Goal: Task Accomplishment & Management: Use online tool/utility

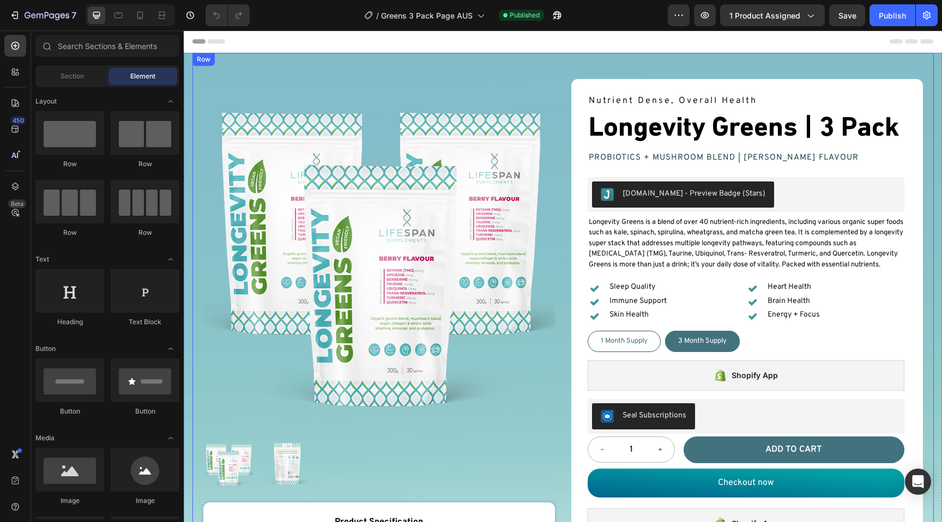
click at [491, 56] on div "Product Images Product Product Specification Text Block 3 x 300g Text Block Org…" at bounding box center [562, 523] width 741 height 940
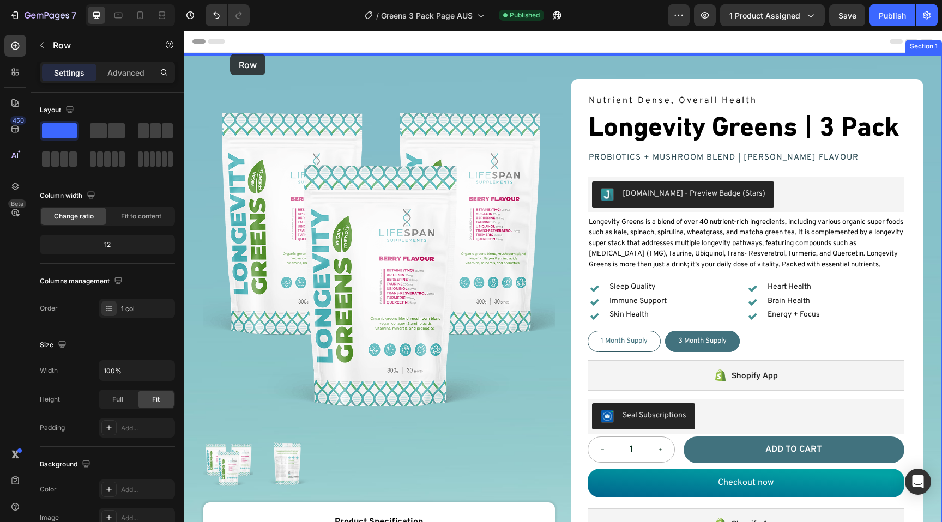
drag, startPoint x: 254, startPoint y: 269, endPoint x: 230, endPoint y: 54, distance: 216.5
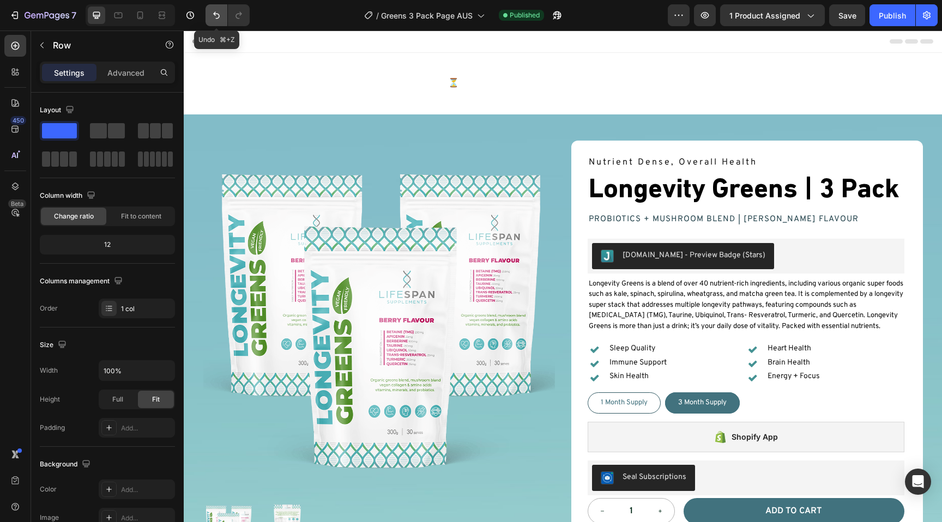
click at [215, 9] on button "Undo/Redo" at bounding box center [216, 15] width 22 height 22
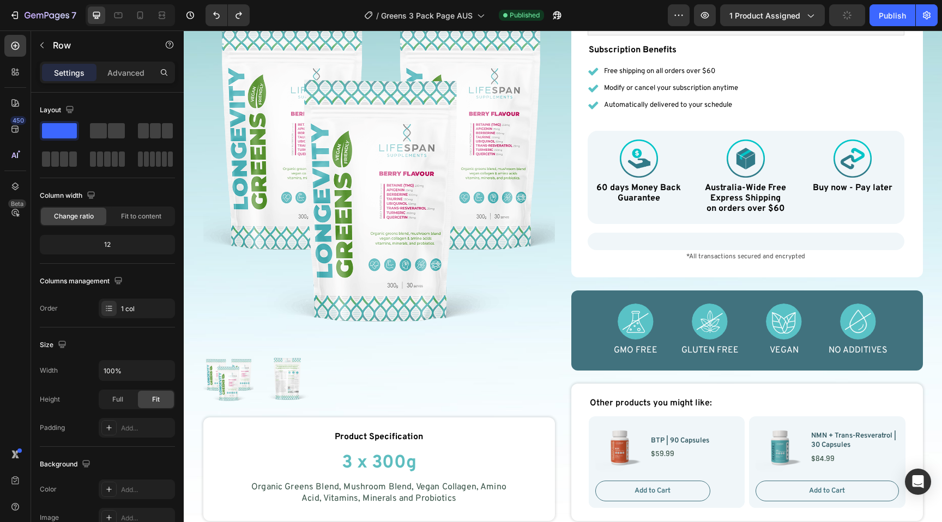
scroll to position [965, 0]
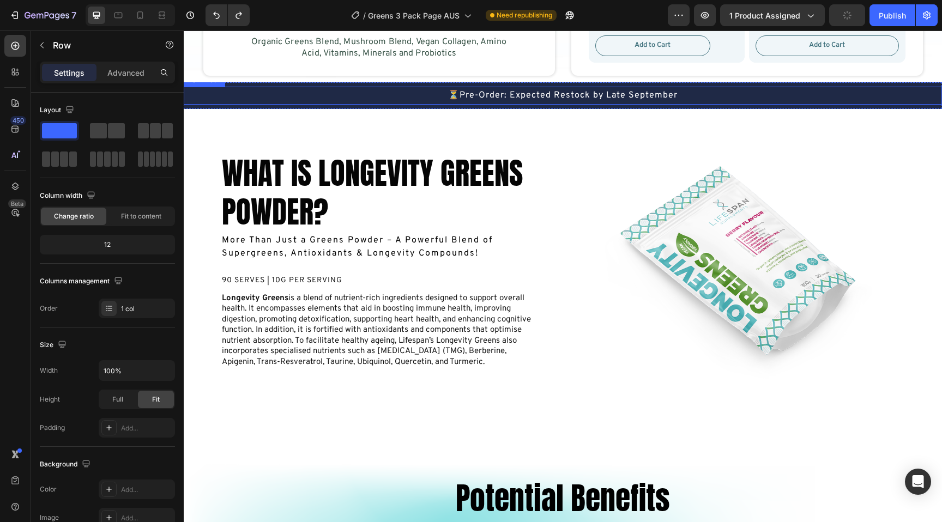
click at [250, 87] on div "⏳Pre-Order: Expected Restock by Late September" at bounding box center [563, 96] width 758 height 18
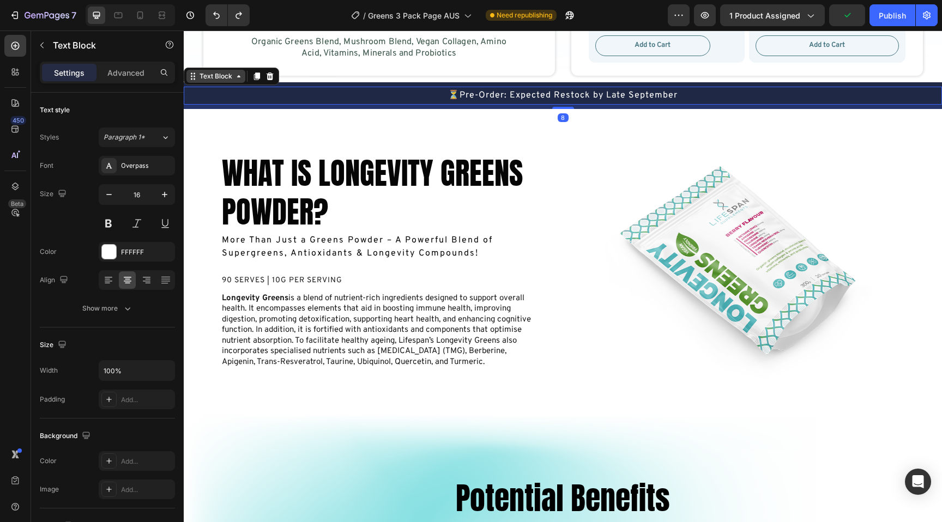
click at [237, 77] on icon at bounding box center [238, 76] width 9 height 9
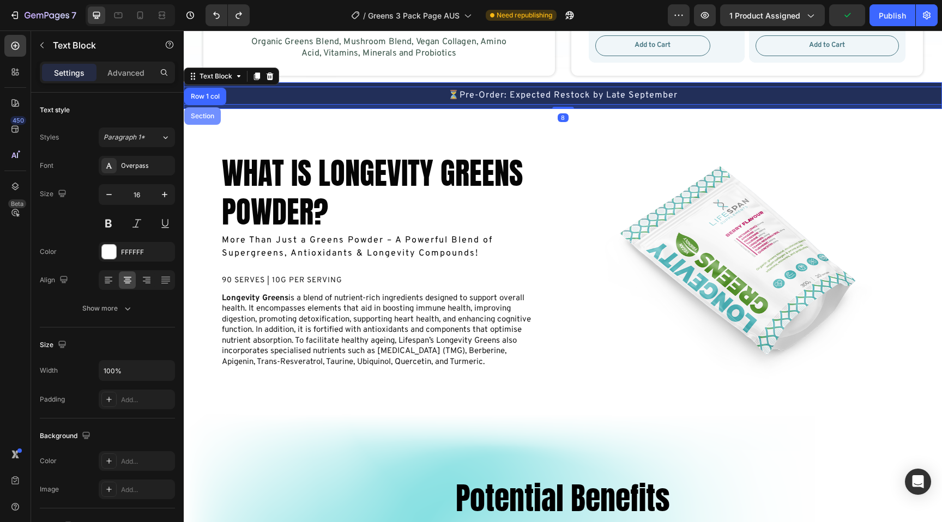
click at [199, 118] on div "Section" at bounding box center [203, 116] width 28 height 7
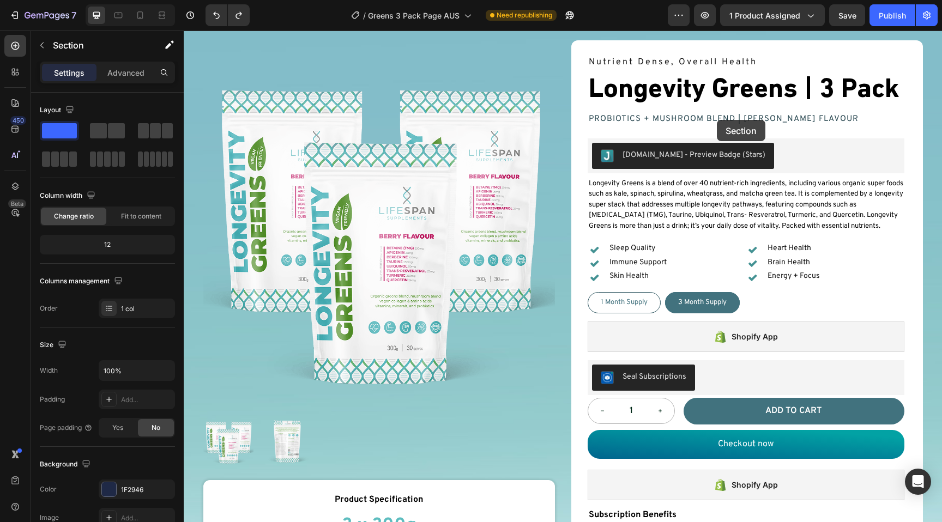
scroll to position [0, 0]
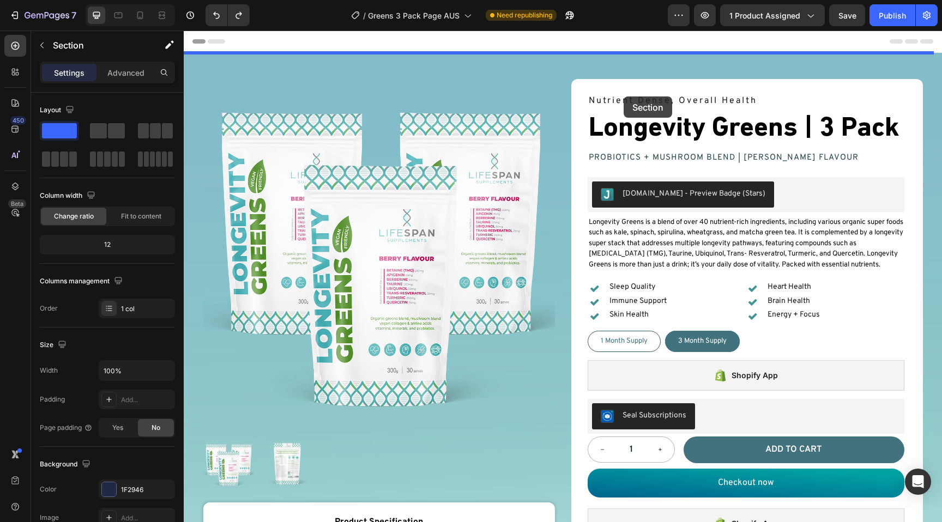
drag, startPoint x: 731, startPoint y: 72, endPoint x: 598, endPoint y: 73, distance: 132.9
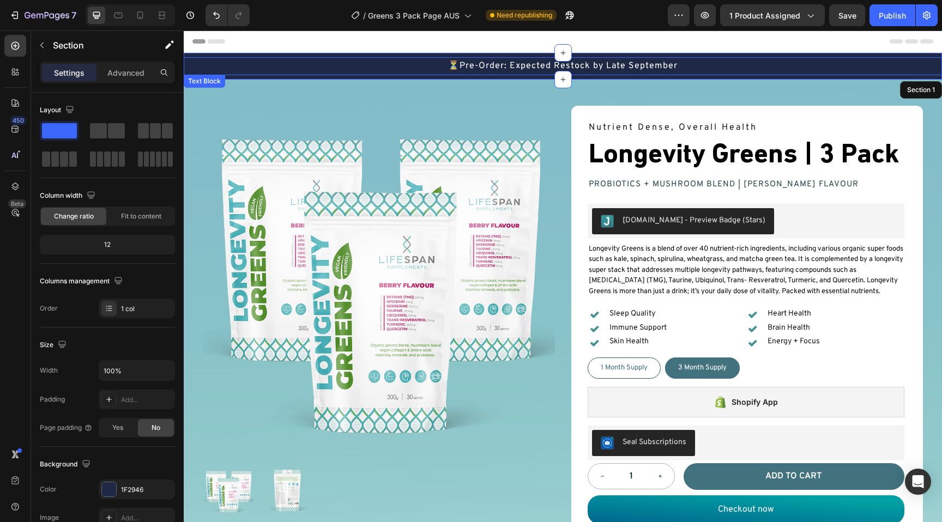
click at [625, 66] on p "⏳Pre-Order: Expected Restock by Late September" at bounding box center [563, 66] width 756 height 16
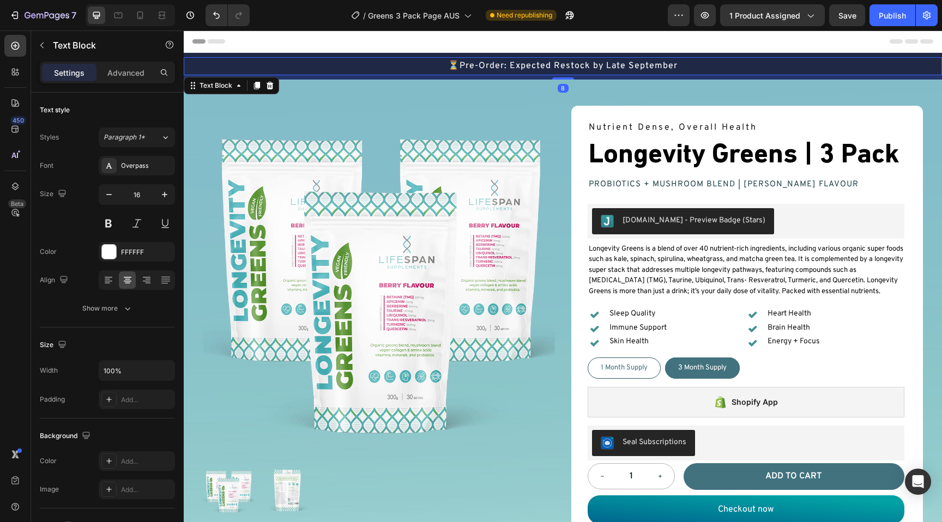
click at [650, 66] on p "⏳Pre-Order: Expected Restock by Late September" at bounding box center [563, 66] width 756 height 16
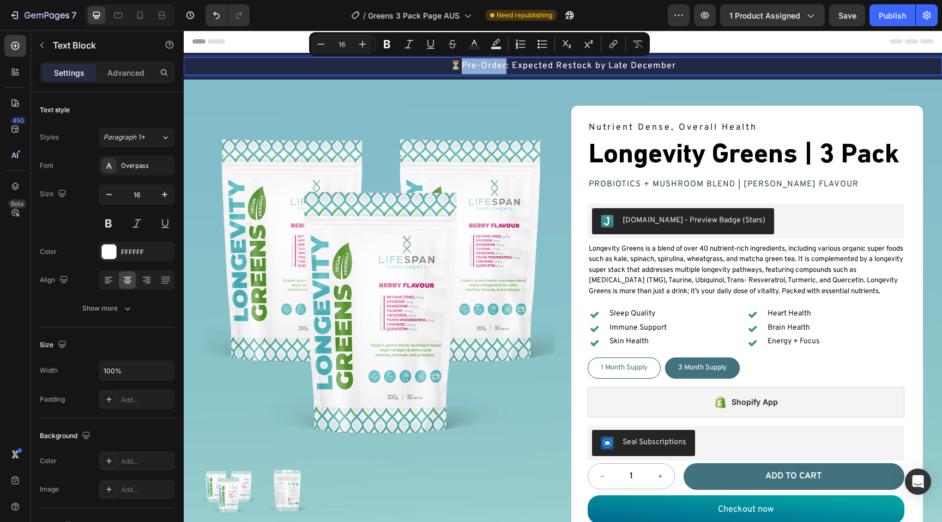
drag, startPoint x: 501, startPoint y: 68, endPoint x: 457, endPoint y: 66, distance: 43.6
click at [457, 66] on p "⏳Pre-Order: Expected Restock by Late December" at bounding box center [563, 66] width 756 height 16
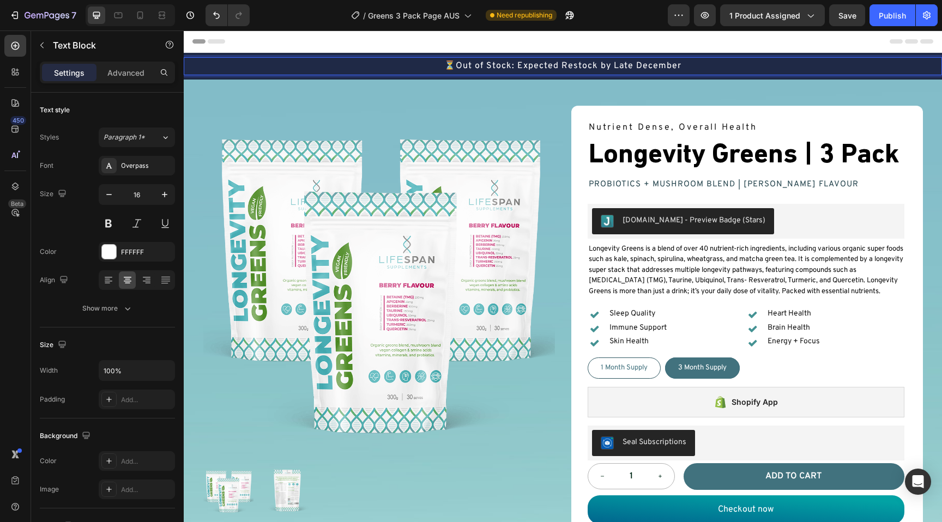
click at [450, 66] on p "⏳Out of Stock: Expected Restock by Late December" at bounding box center [563, 66] width 756 height 16
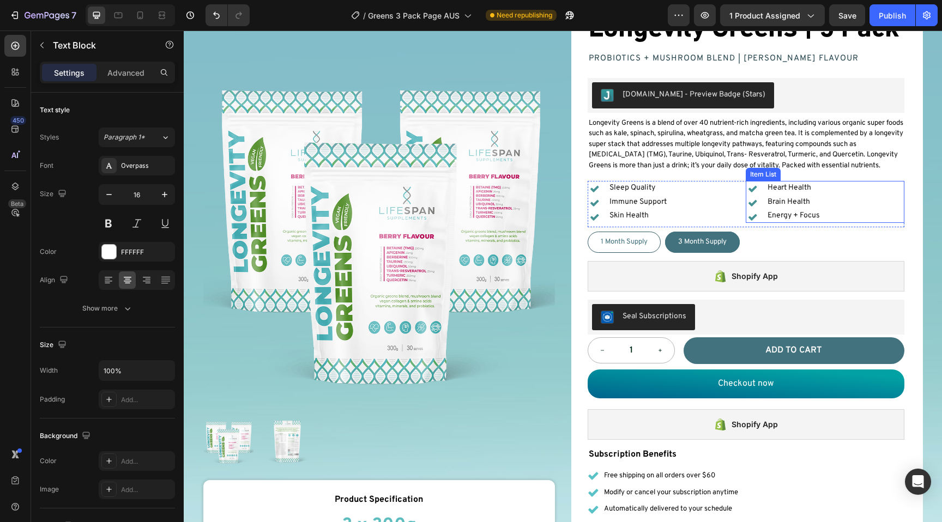
scroll to position [148, 0]
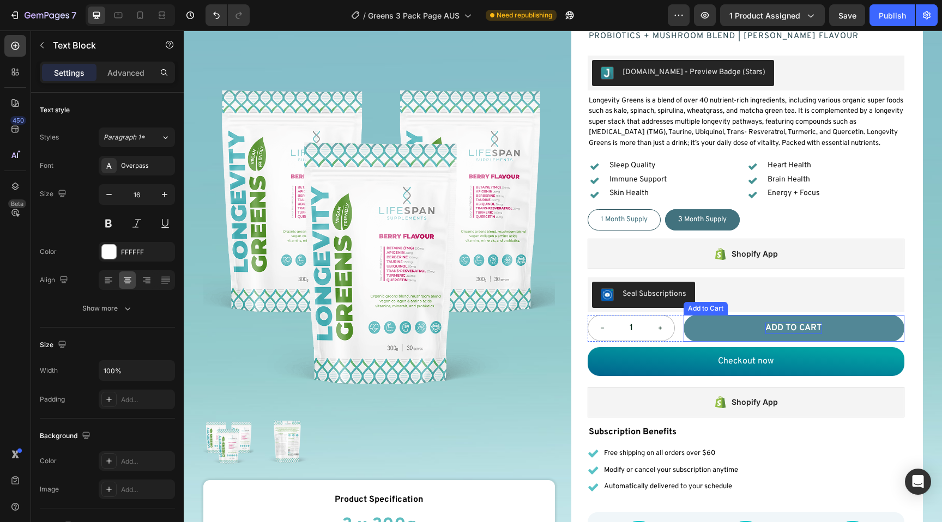
click at [803, 327] on div "Add to cart" at bounding box center [793, 328] width 57 height 11
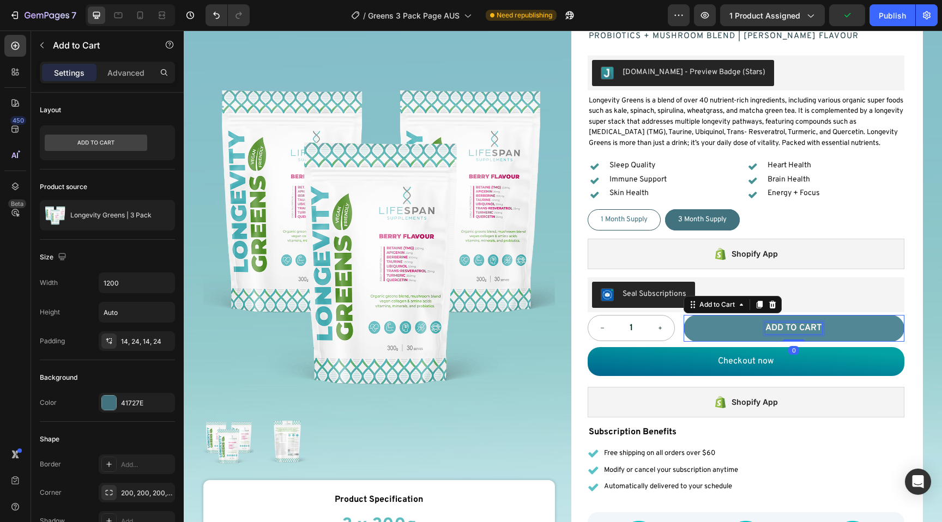
click at [803, 327] on div "Add to cart" at bounding box center [793, 328] width 57 height 11
click at [803, 327] on p "Add to cart" at bounding box center [793, 328] width 57 height 11
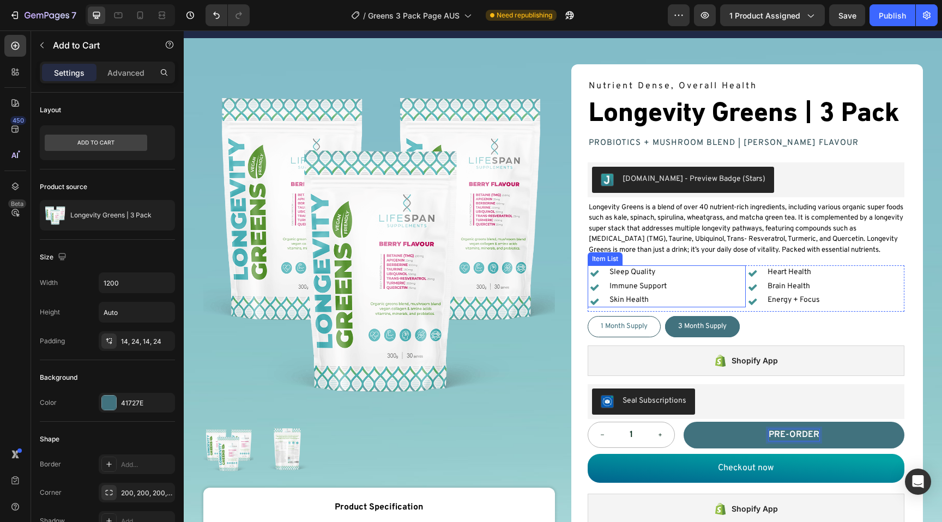
scroll to position [0, 0]
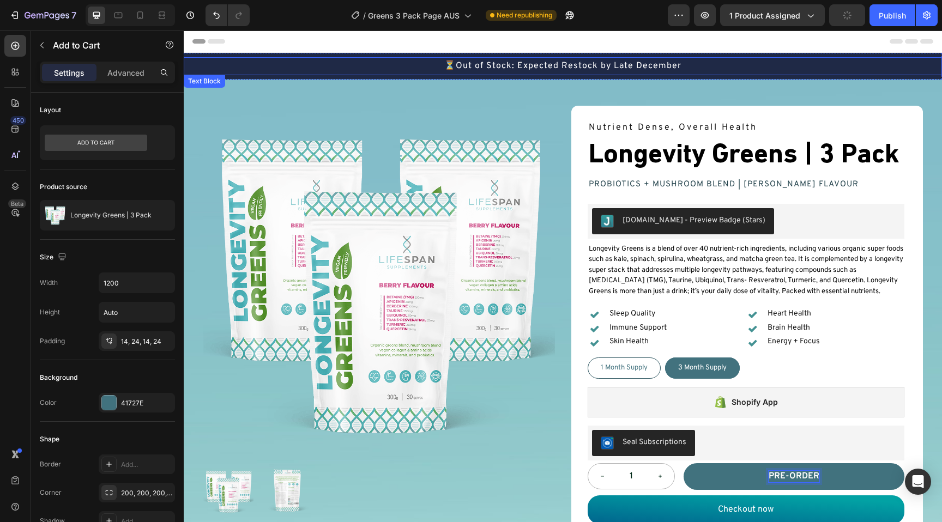
click at [547, 69] on p "⏳Out of Stock: Expected Restock by Late December" at bounding box center [563, 66] width 756 height 16
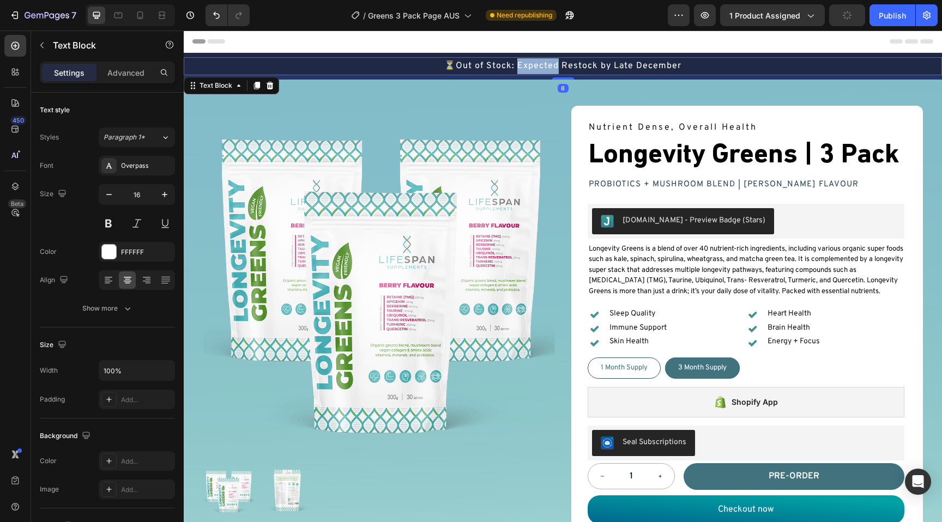
click at [547, 69] on p "⏳Out of Stock: Expected Restock by Late December" at bounding box center [563, 66] width 756 height 16
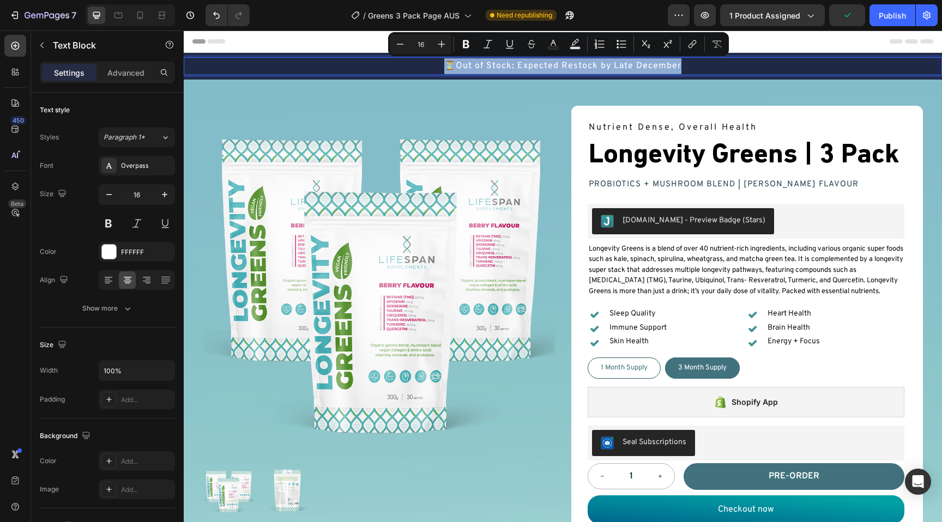
copy p "⏳Out of Stock: Expected Restock by Late December"
click at [626, 63] on p "⏳Out of Stock: Expected Restock by Late December" at bounding box center [563, 66] width 756 height 16
copy p "⏳Out of Stock: Expected Restock by Late December"
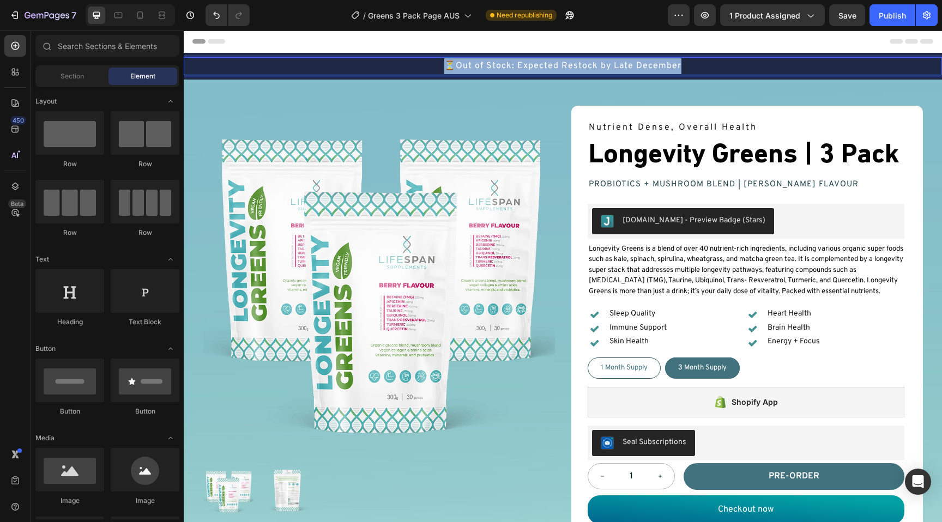
click at [748, 51] on div "Header" at bounding box center [562, 42] width 740 height 22
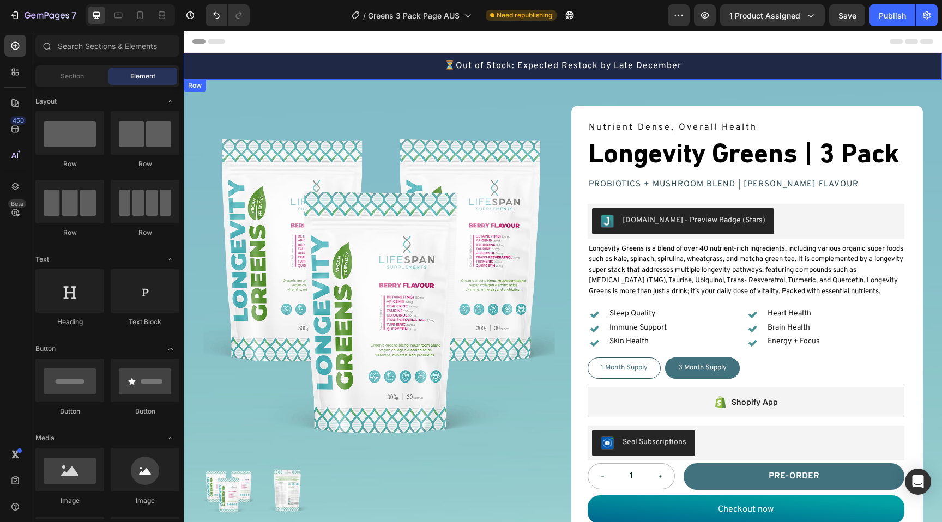
click at [748, 53] on div "⏳Out of Stock: Expected Restock by Late December Text Block" at bounding box center [563, 66] width 758 height 27
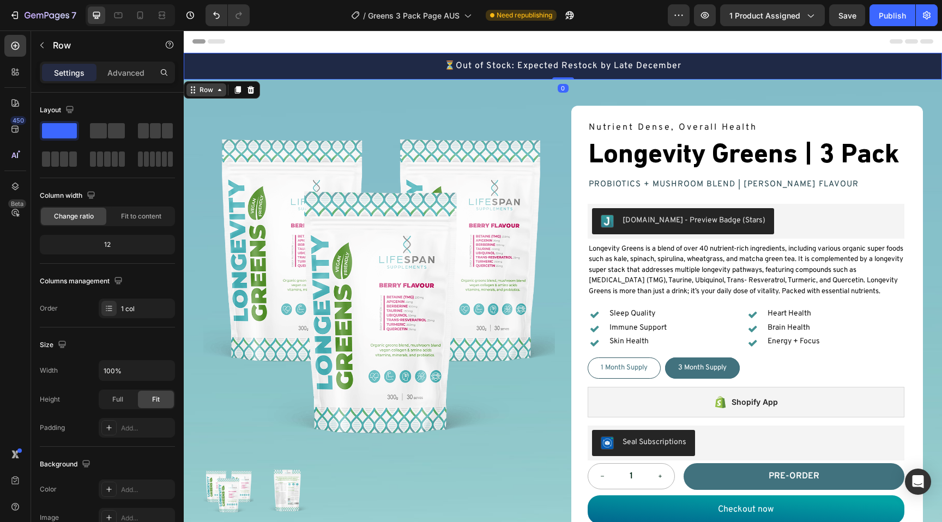
click at [208, 90] on div "Row" at bounding box center [206, 90] width 18 height 10
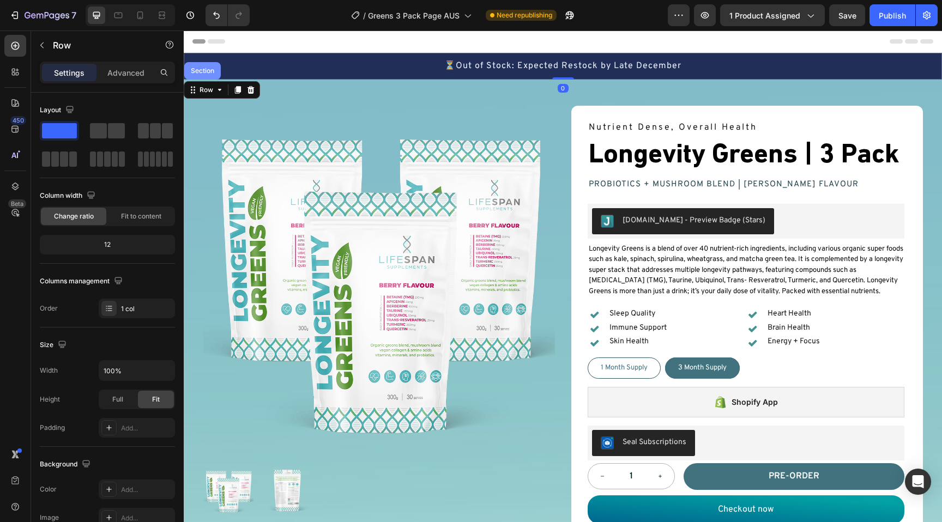
click at [209, 71] on div "Section" at bounding box center [203, 71] width 28 height 7
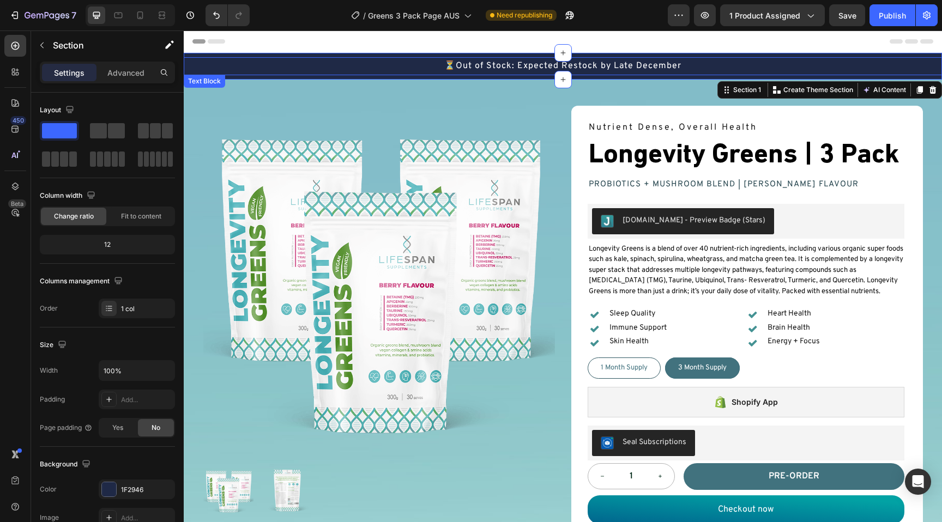
copy p "⏳Out of Stock: Expected Restock by Late December"
click at [888, 15] on div "Publish" at bounding box center [891, 15] width 27 height 11
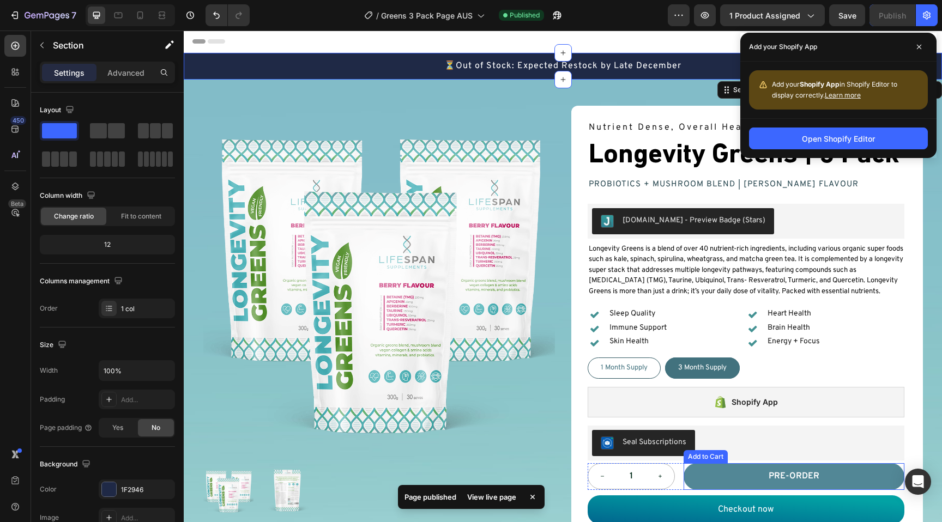
click at [890, 471] on button "PRE-ORDER" at bounding box center [793, 476] width 221 height 27
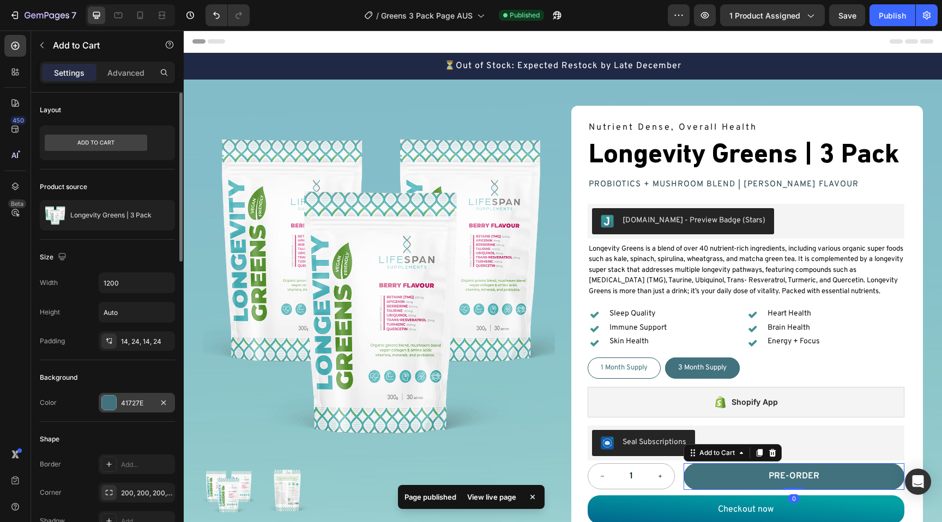
click at [110, 404] on div at bounding box center [109, 403] width 14 height 14
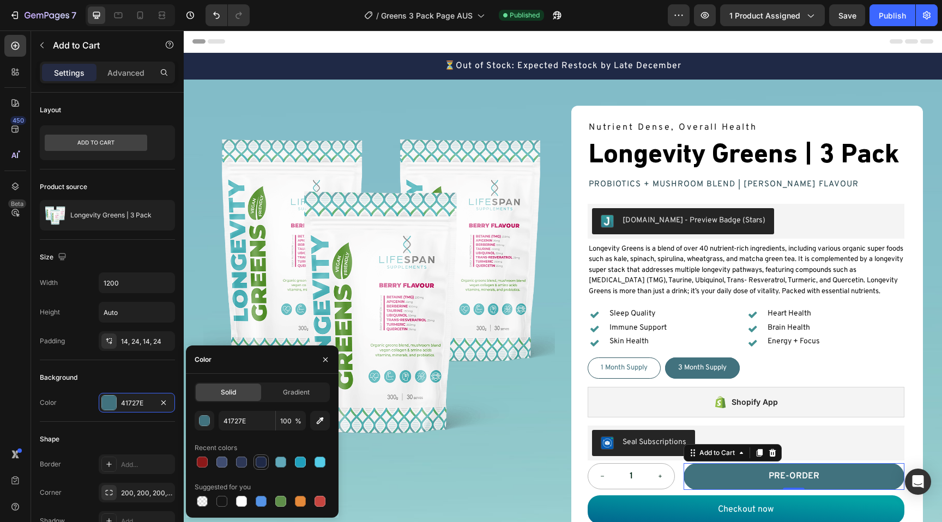
click at [261, 463] on div at bounding box center [261, 462] width 11 height 11
type input "1F2946"
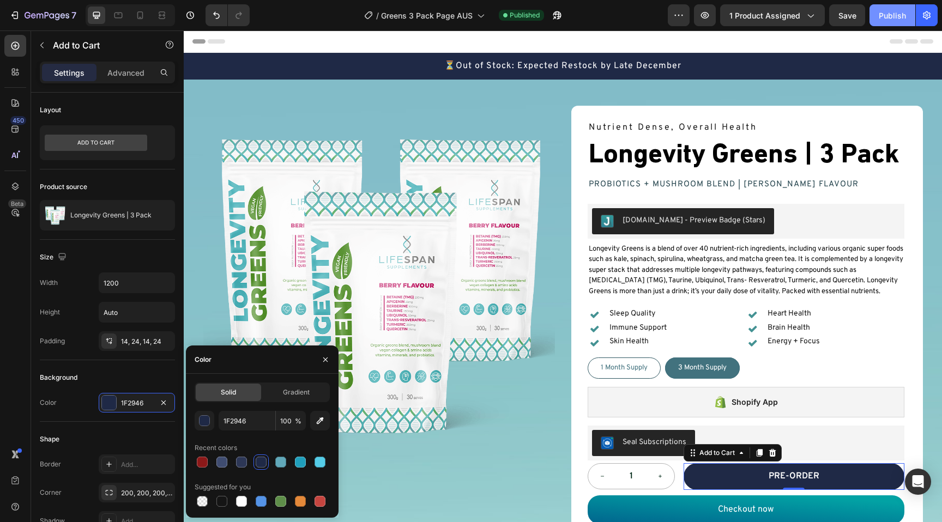
click at [888, 9] on button "Publish" at bounding box center [892, 15] width 46 height 22
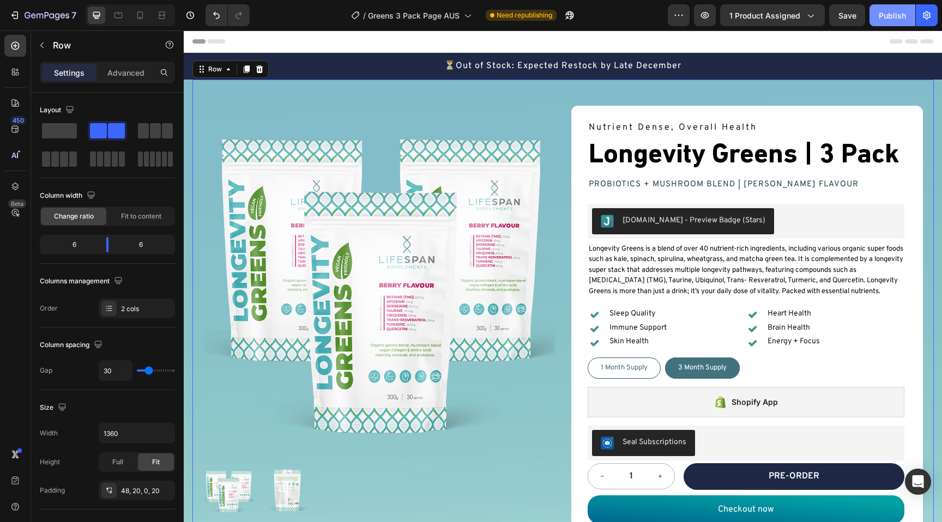
click at [879, 15] on div "Publish" at bounding box center [891, 15] width 27 height 11
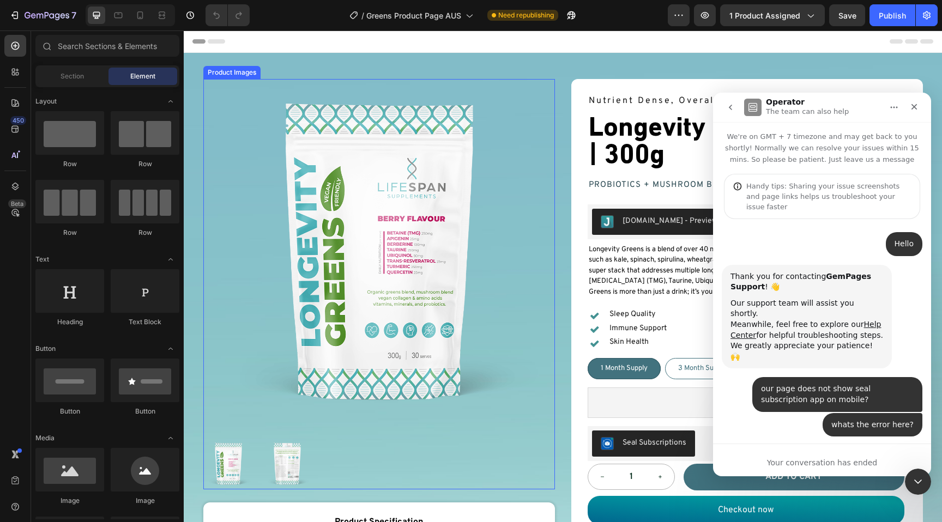
scroll to position [1285, 0]
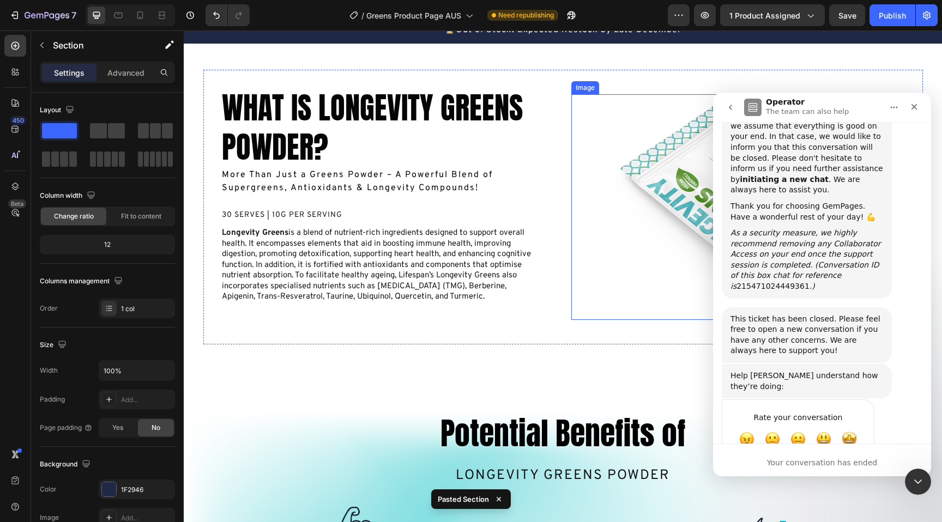
scroll to position [1006, 0]
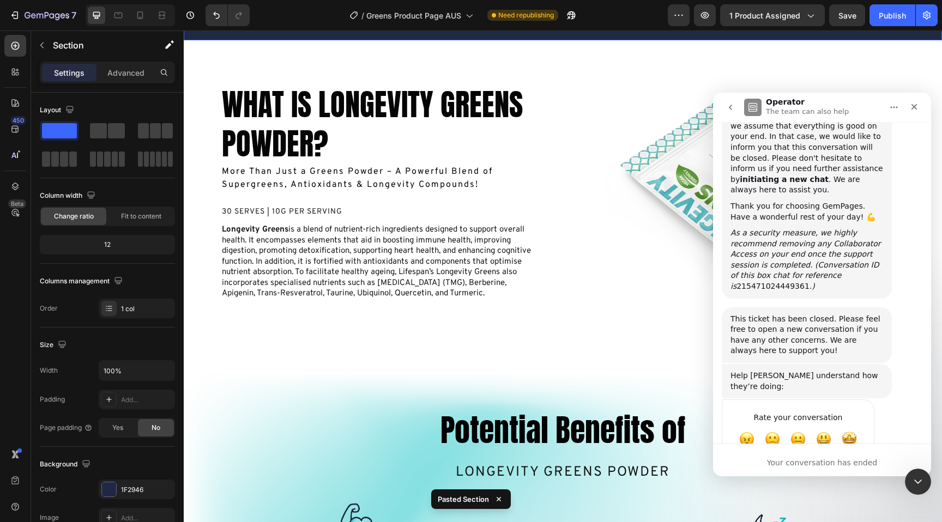
click at [241, 40] on div "⏳Out of Stock: Expected Restock by Late December Text Block" at bounding box center [563, 27] width 758 height 27
click at [220, 8] on icon at bounding box center [219, 3] width 9 height 9
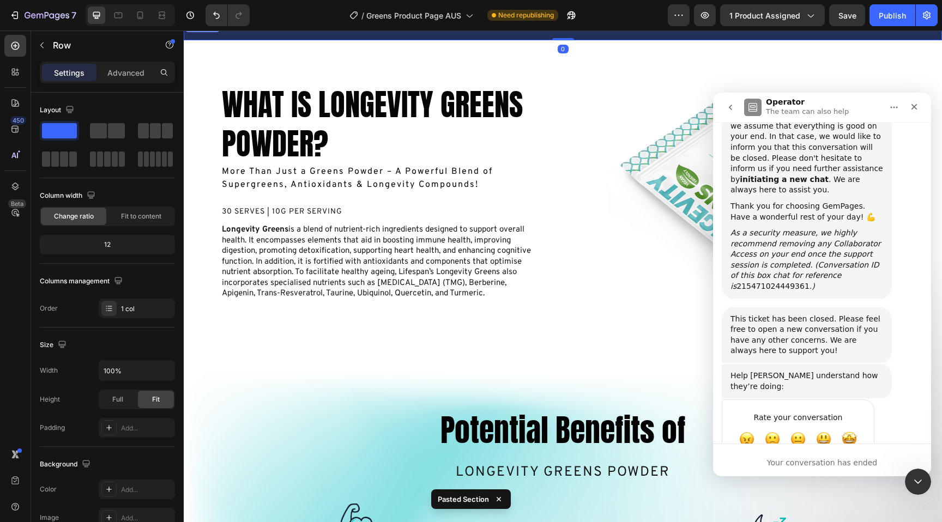
click at [216, 27] on div "Section" at bounding box center [203, 23] width 28 height 7
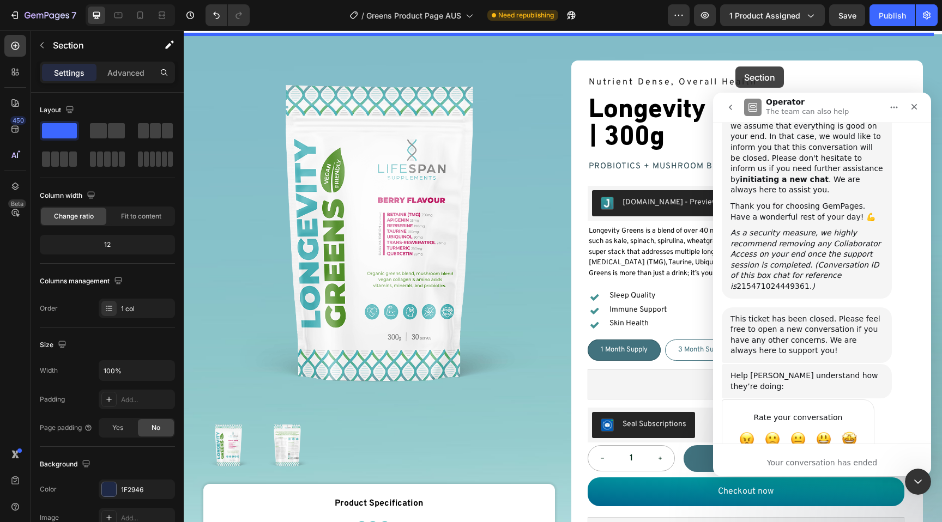
scroll to position [0, 0]
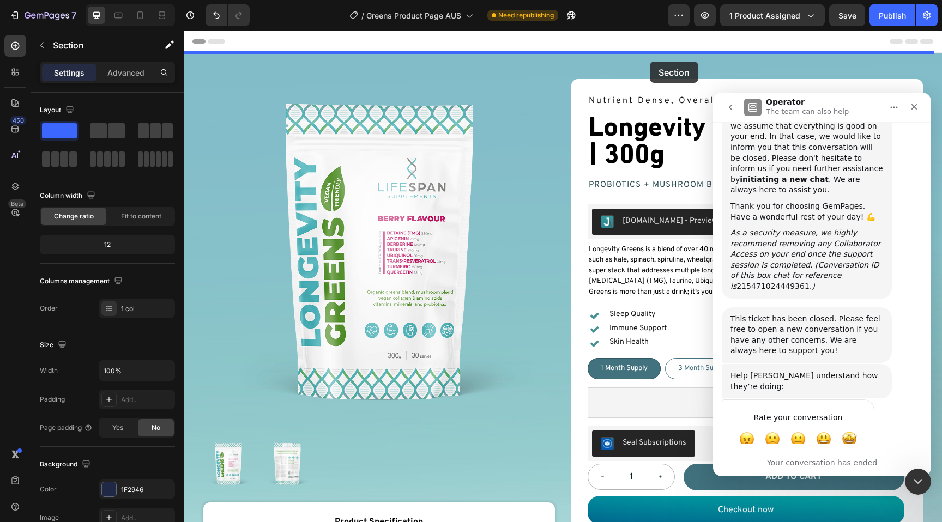
drag, startPoint x: 734, startPoint y: 57, endPoint x: 649, endPoint y: 60, distance: 84.5
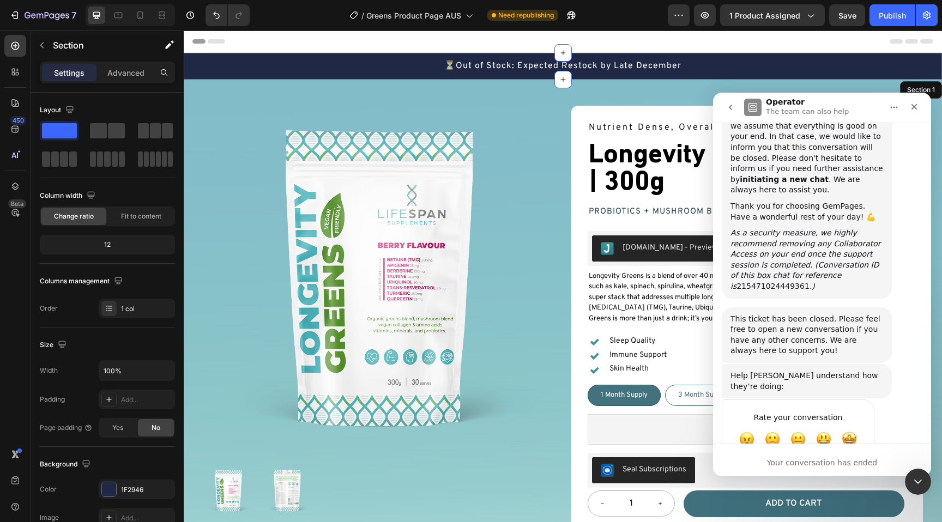
click at [896, 108] on icon "Home" at bounding box center [893, 107] width 9 height 9
click at [917, 107] on icon "Close" at bounding box center [913, 106] width 9 height 9
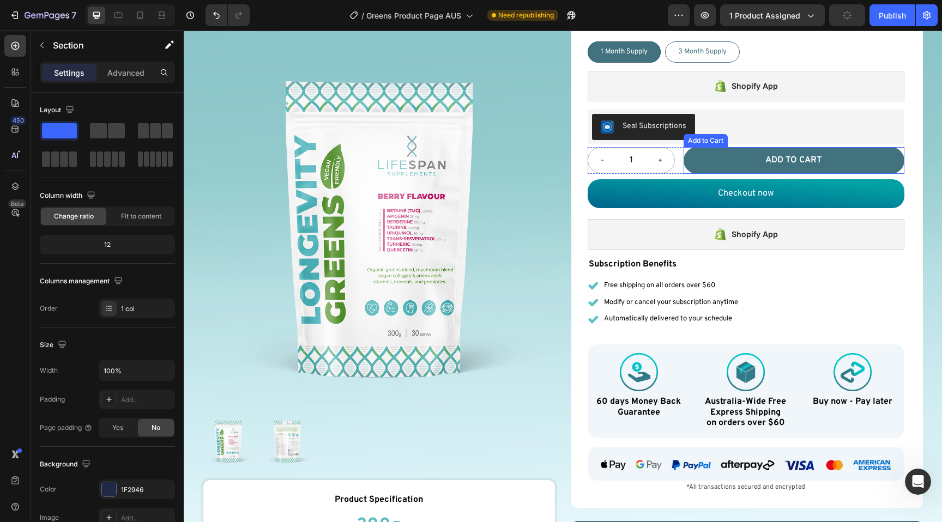
scroll to position [359, 0]
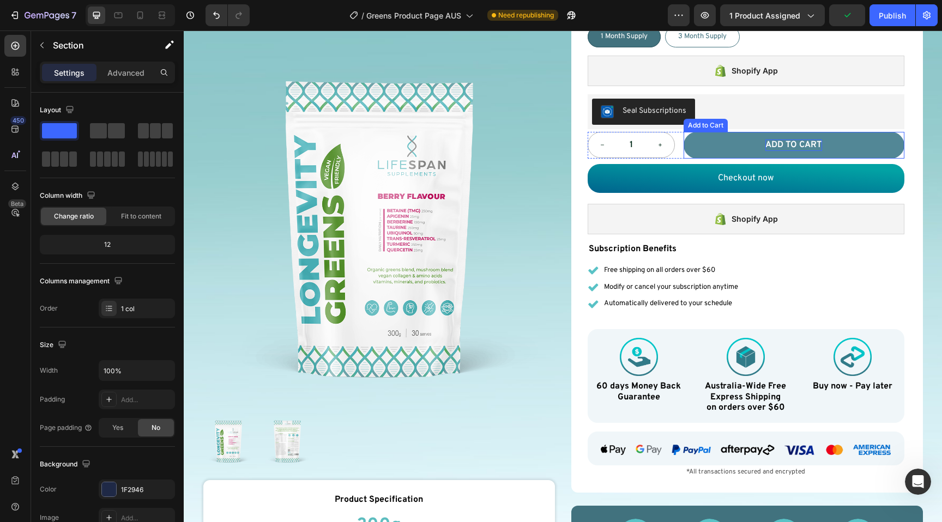
click at [789, 141] on div "Add to cart" at bounding box center [793, 144] width 57 height 11
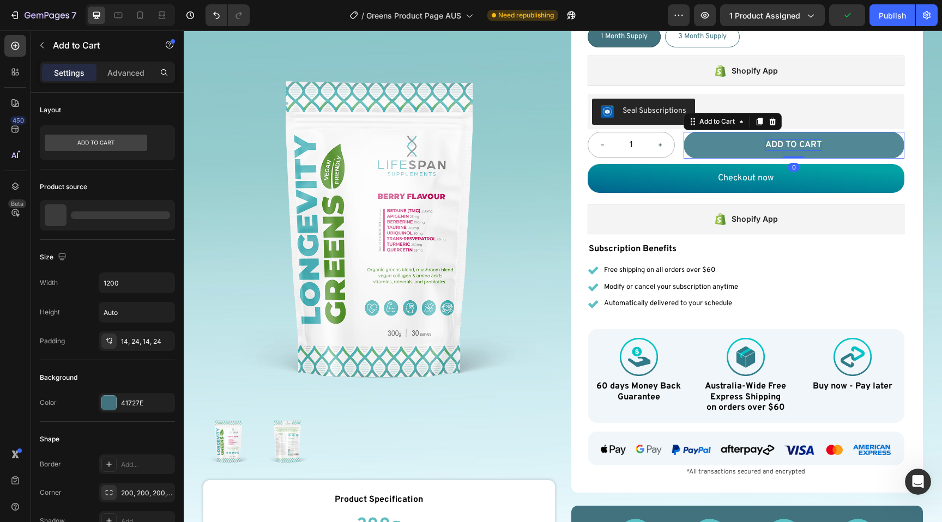
click at [788, 143] on div "Add to cart" at bounding box center [793, 144] width 57 height 11
click at [873, 132] on button "Pre-order" at bounding box center [793, 145] width 221 height 27
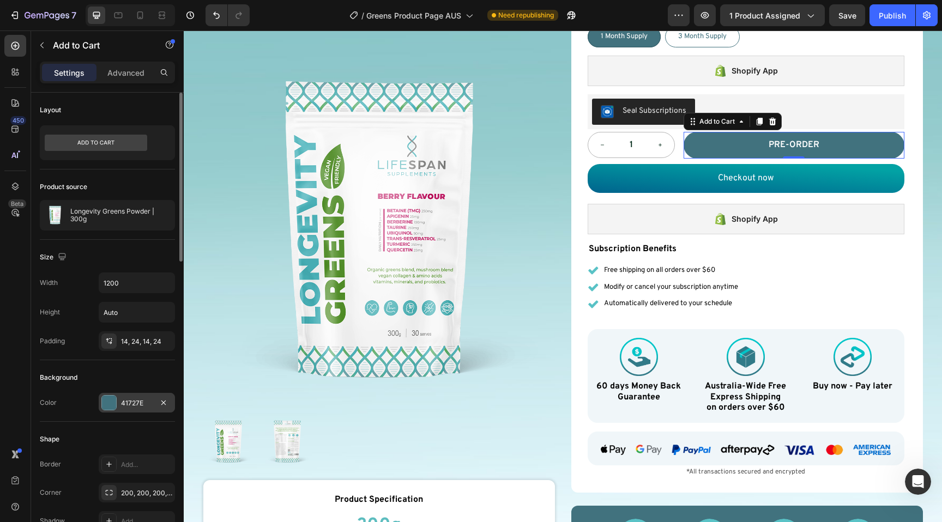
click at [109, 405] on div at bounding box center [109, 403] width 14 height 14
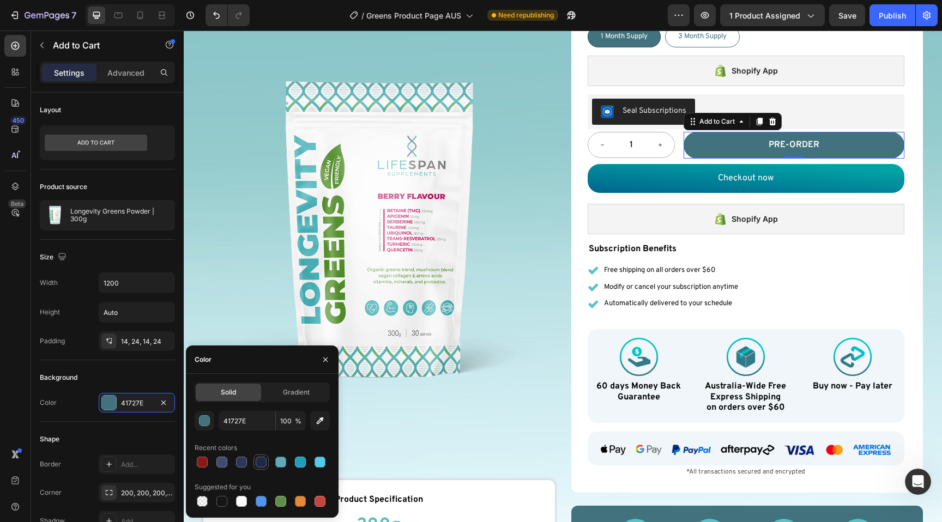
click at [262, 463] on div at bounding box center [261, 462] width 11 height 11
type input "1F2946"
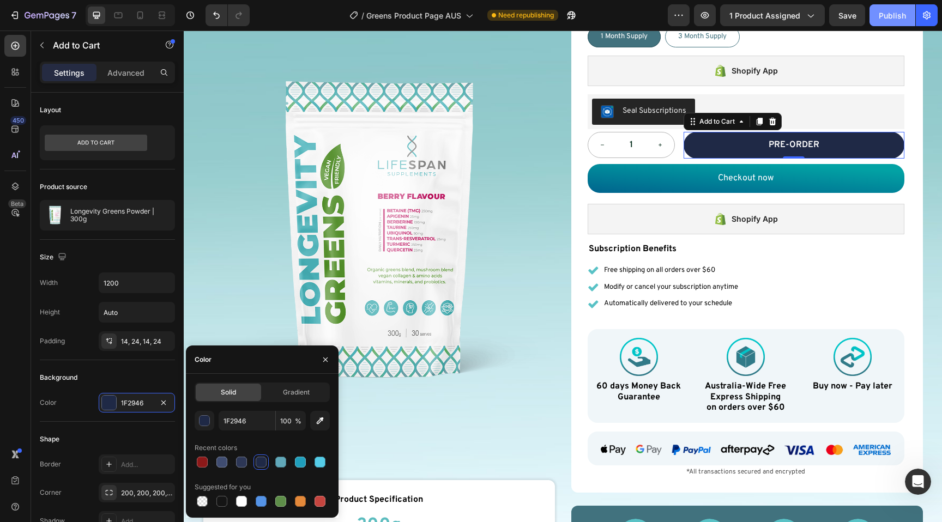
click at [896, 10] on div "Publish" at bounding box center [891, 15] width 27 height 11
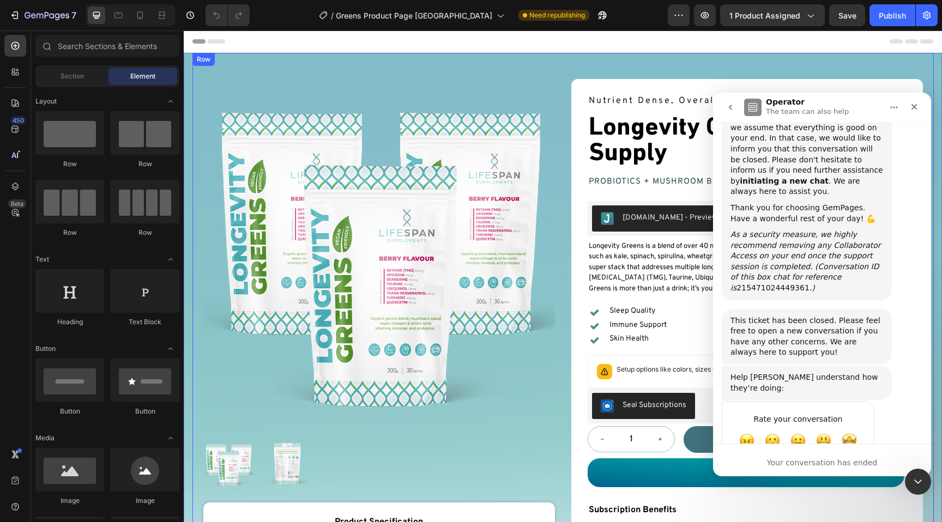
scroll to position [1696, 0]
click at [495, 66] on div "Product Images Product Product Specification Text Block 300g Text Block Organic…" at bounding box center [562, 509] width 741 height 913
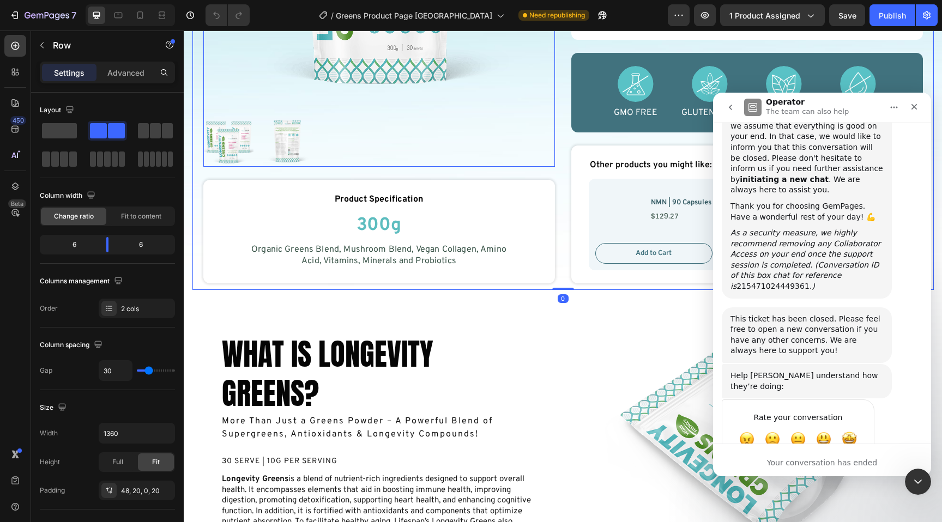
scroll to position [677, 0]
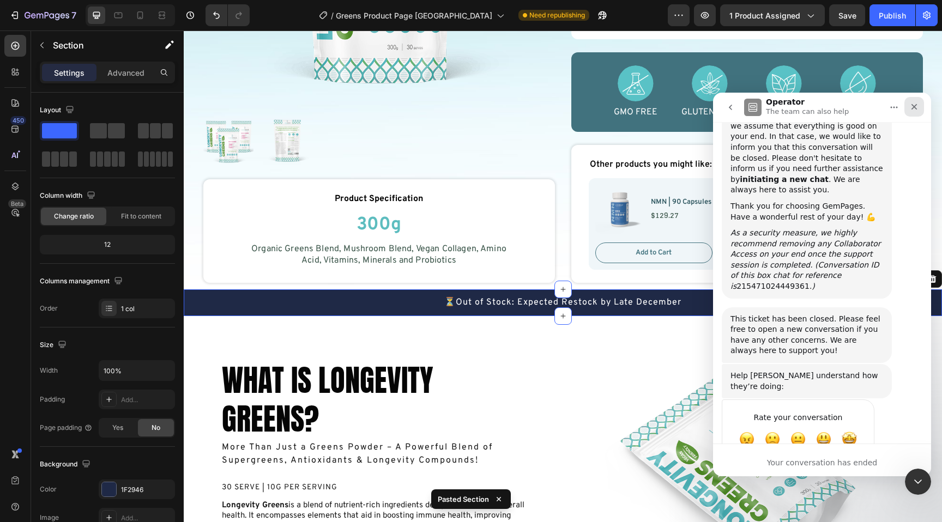
click at [915, 112] on div "Close" at bounding box center [914, 107] width 20 height 20
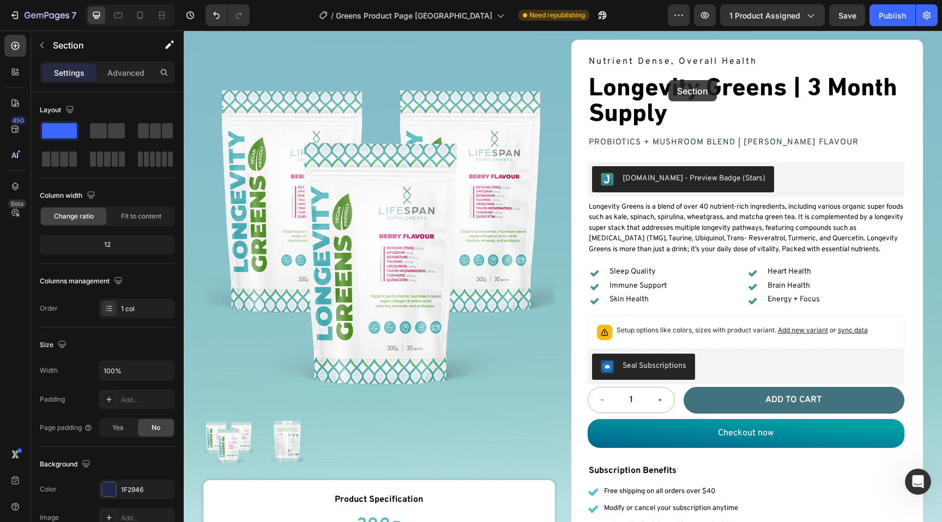
scroll to position [0, 0]
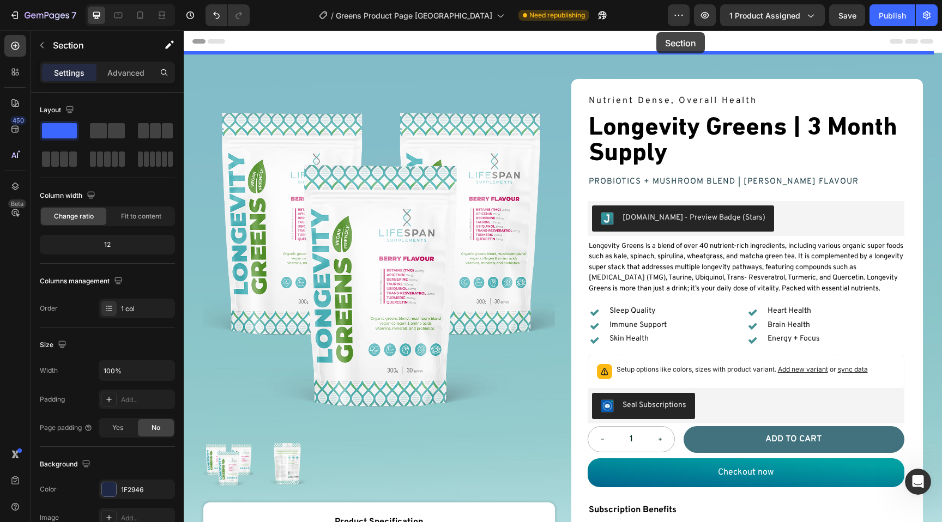
drag, startPoint x: 740, startPoint y: 341, endPoint x: 656, endPoint y: 32, distance: 319.7
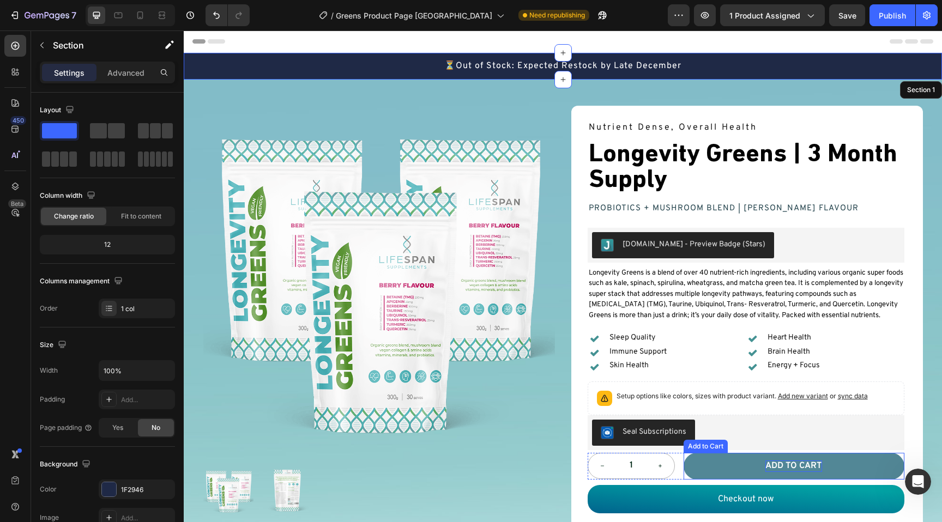
click at [802, 467] on div "Add to cart" at bounding box center [793, 465] width 57 height 11
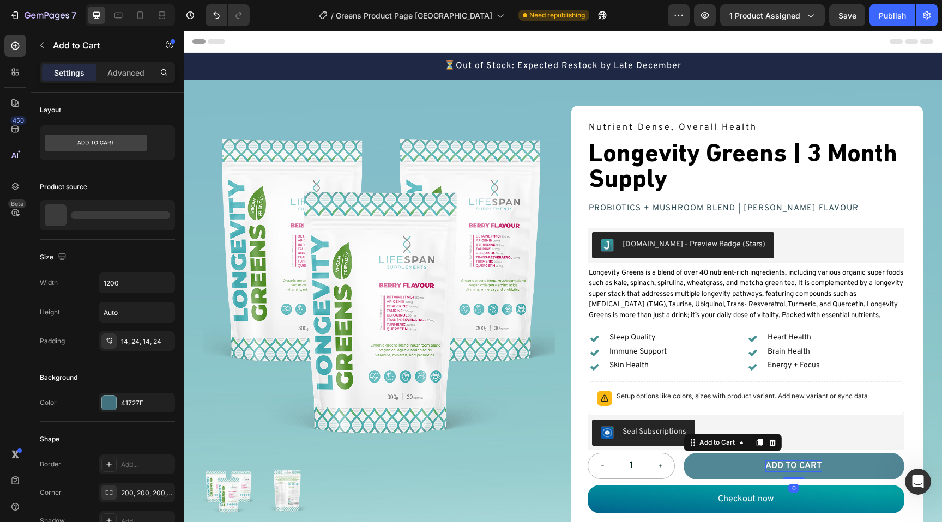
click at [802, 467] on div "Add to cart" at bounding box center [793, 465] width 57 height 11
click at [846, 461] on button "pre-order" at bounding box center [793, 466] width 221 height 27
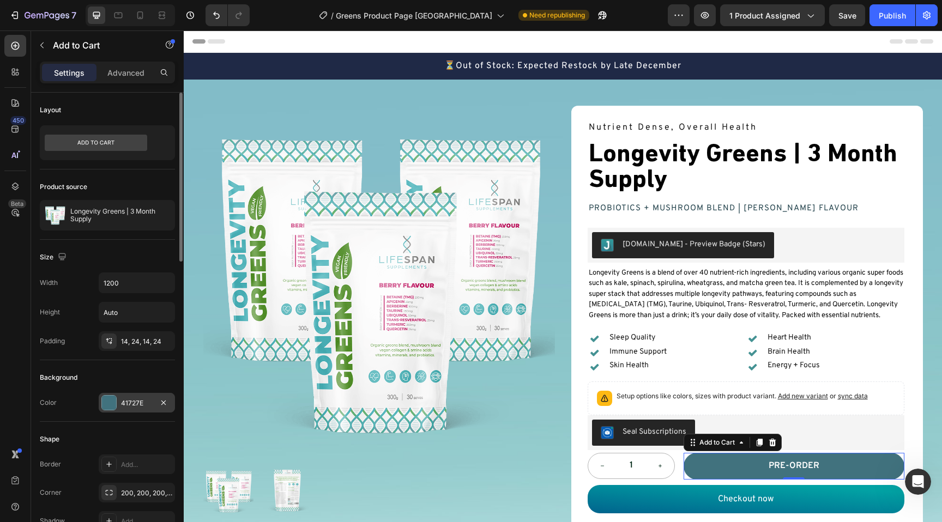
click at [104, 405] on div at bounding box center [109, 403] width 14 height 14
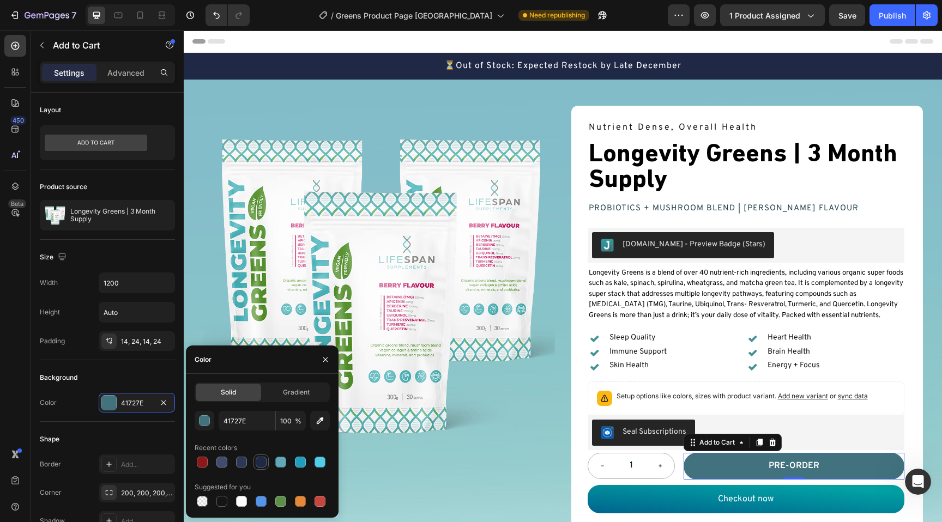
drag, startPoint x: 262, startPoint y: 458, endPoint x: 234, endPoint y: 283, distance: 176.6
click at [262, 458] on div at bounding box center [261, 462] width 11 height 11
type input "1F2946"
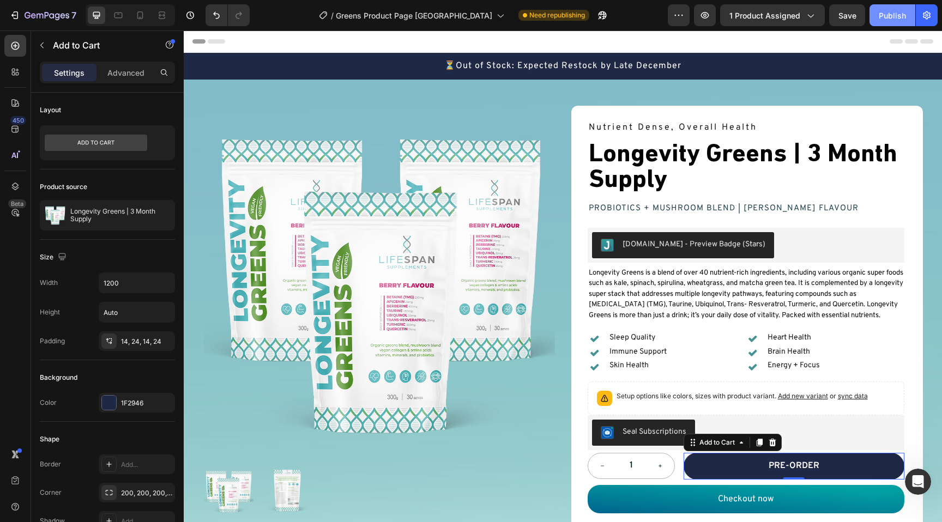
click at [898, 16] on div "Publish" at bounding box center [891, 15] width 27 height 11
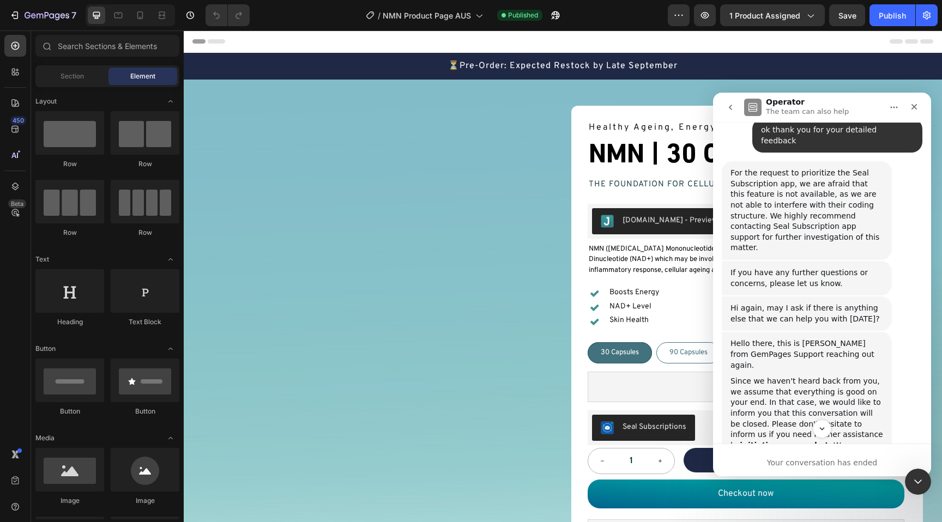
scroll to position [1429, 0]
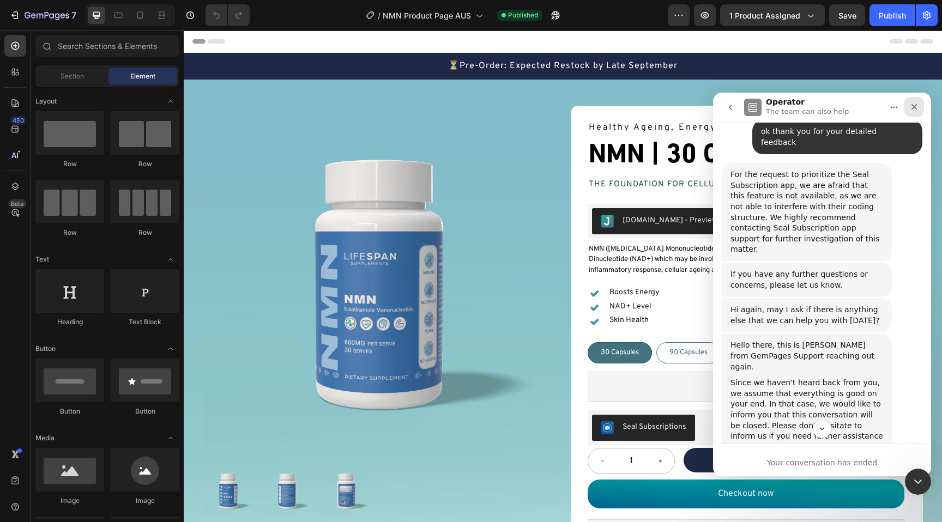
click at [915, 105] on icon "Close" at bounding box center [914, 107] width 6 height 6
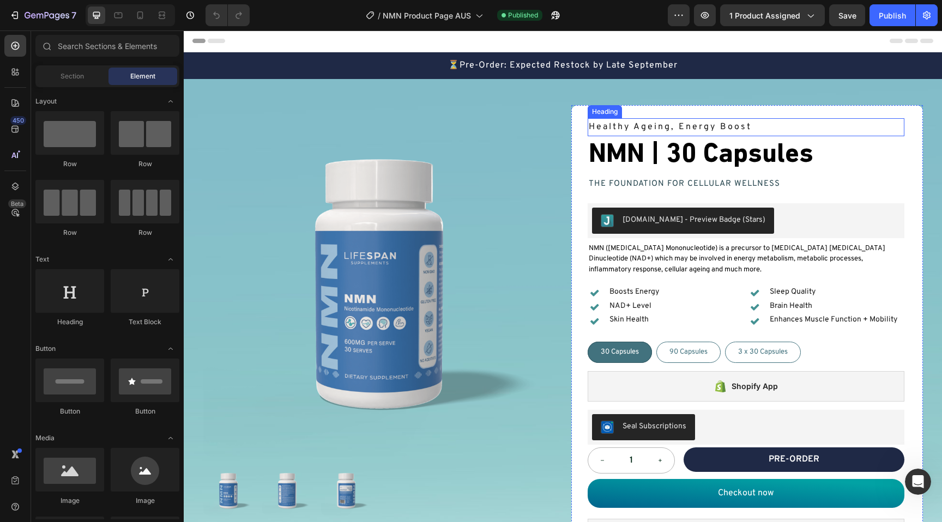
scroll to position [0, 0]
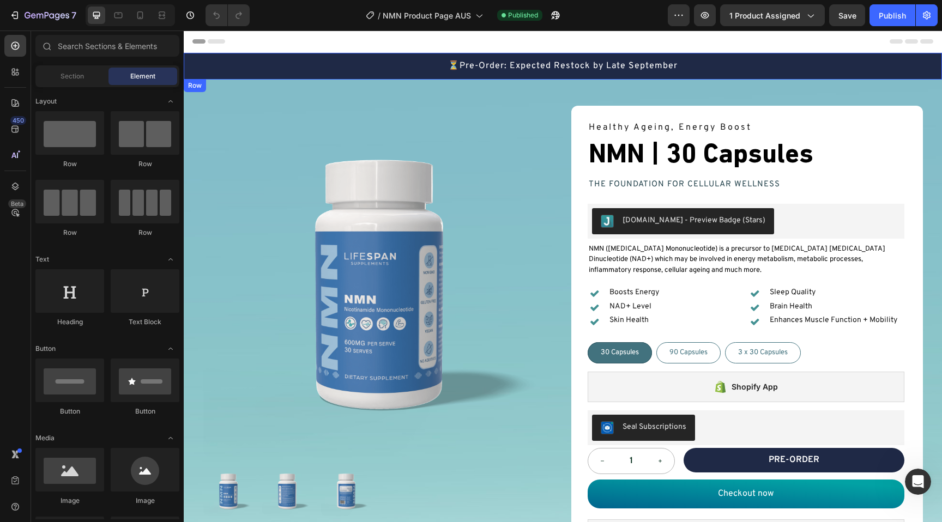
click at [741, 56] on div "⏳Pre-Order: Expected Restock by Late September Text Block" at bounding box center [563, 66] width 758 height 27
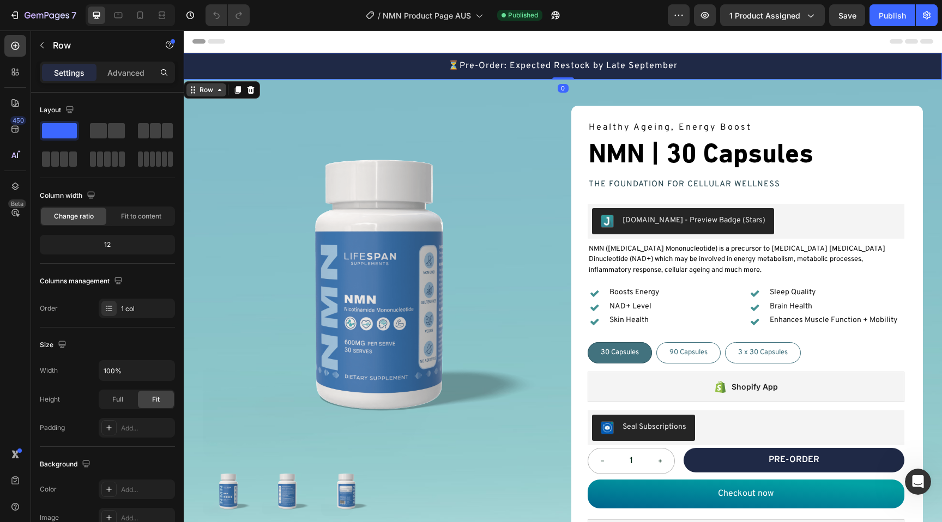
click at [217, 89] on icon at bounding box center [219, 90] width 9 height 9
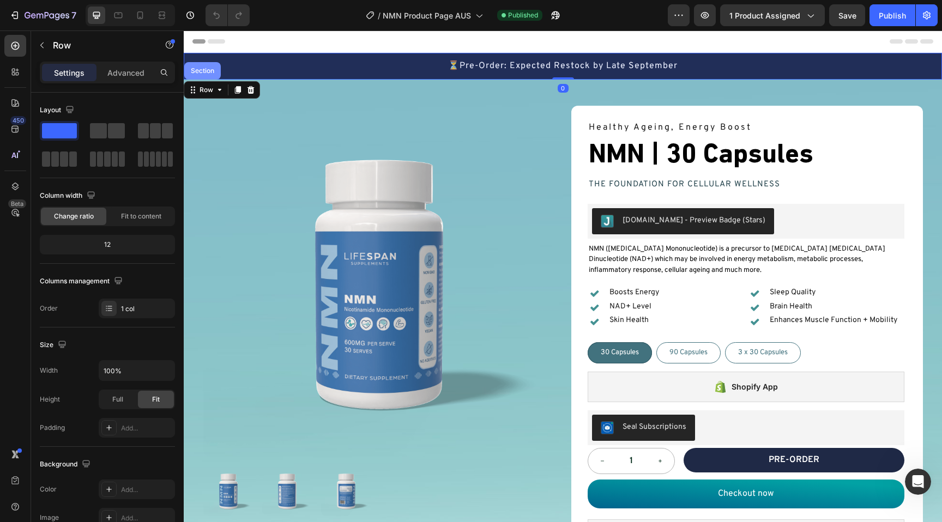
click at [205, 70] on div "Section" at bounding box center [203, 71] width 28 height 7
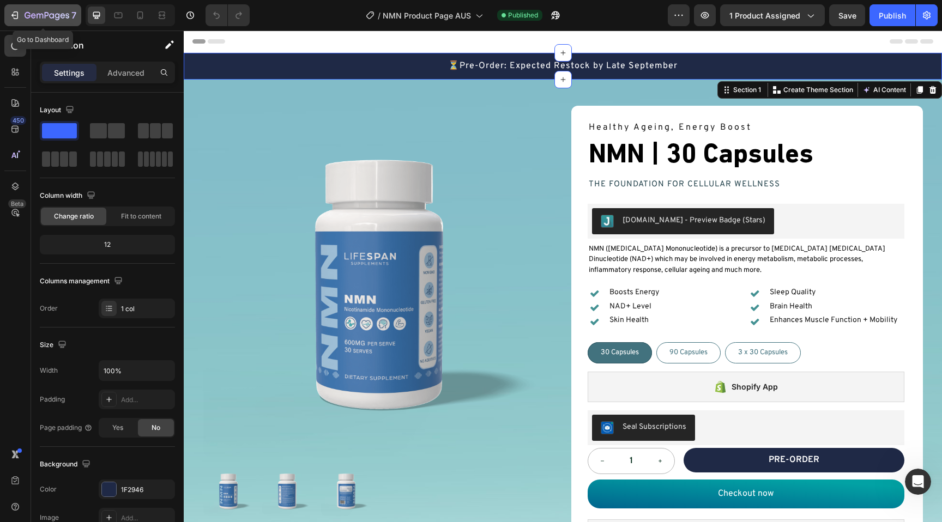
click at [27, 10] on div "7" at bounding box center [51, 15] width 52 height 13
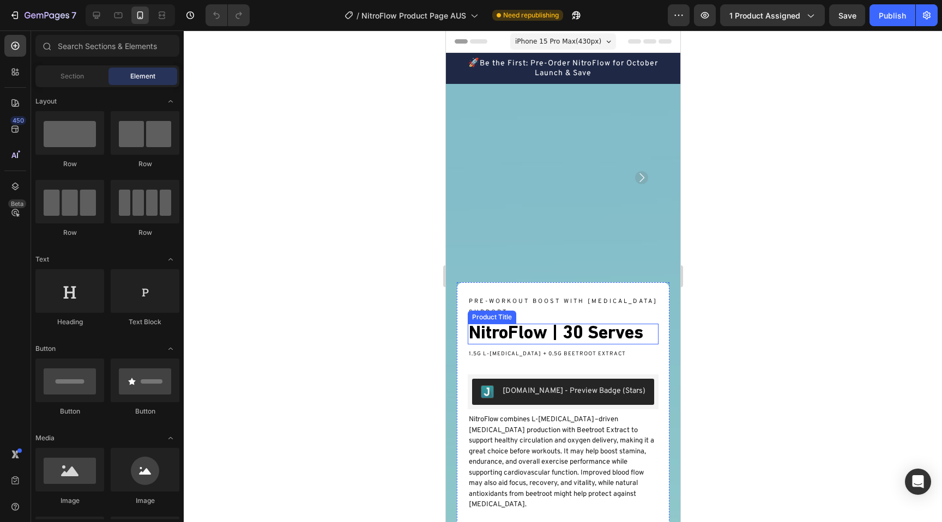
scroll to position [376, 0]
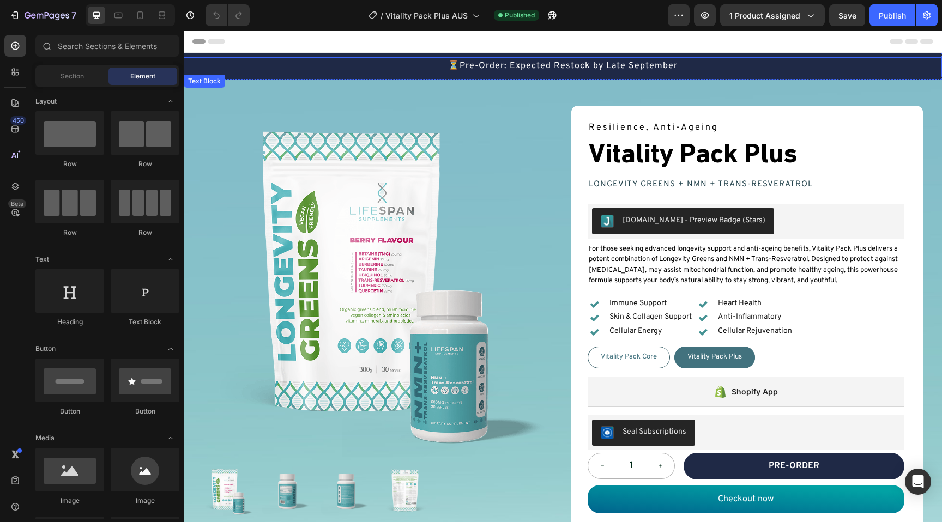
click at [654, 69] on p "⏳Pre-Order: Expected Restock by Late September" at bounding box center [563, 66] width 756 height 16
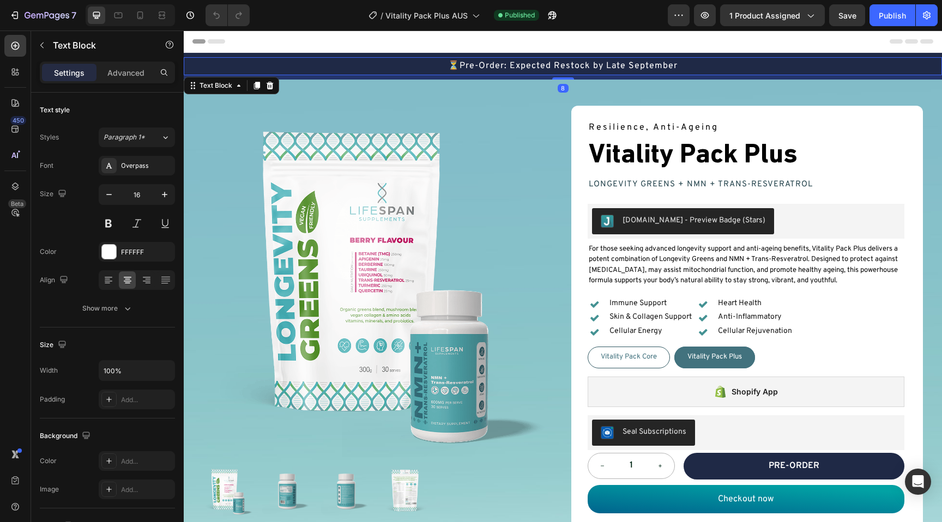
click at [654, 69] on p "⏳Pre-Order: Expected Restock by Late September" at bounding box center [563, 66] width 756 height 16
click at [487, 65] on p "⏳Pre-Order: Expected Restock by Late December" at bounding box center [563, 66] width 756 height 16
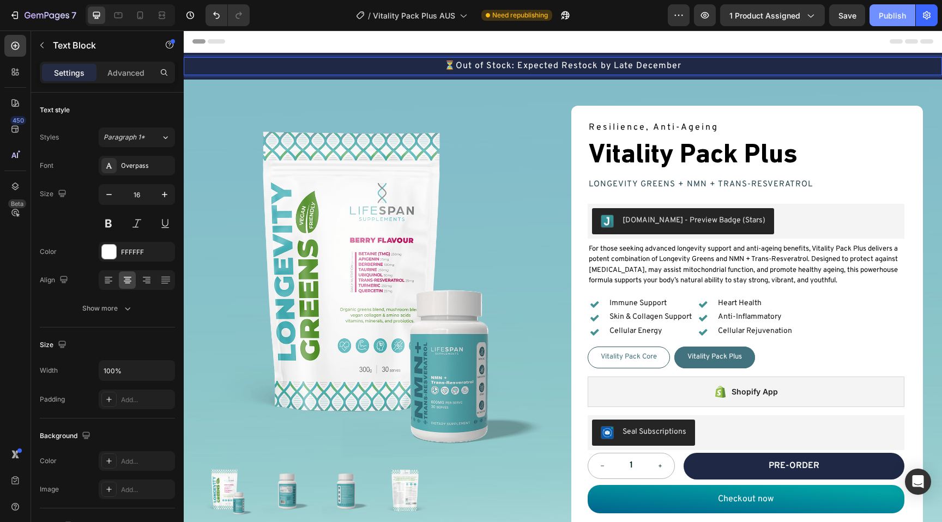
click at [887, 19] on div "Publish" at bounding box center [891, 15] width 27 height 11
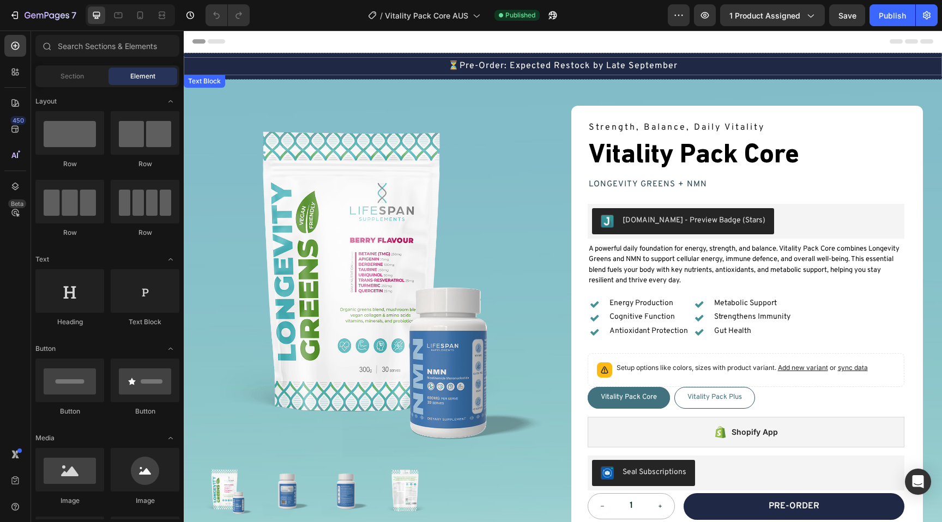
click at [495, 68] on p "⏳Pre-Order: Expected Restock by Late September" at bounding box center [563, 66] width 756 height 16
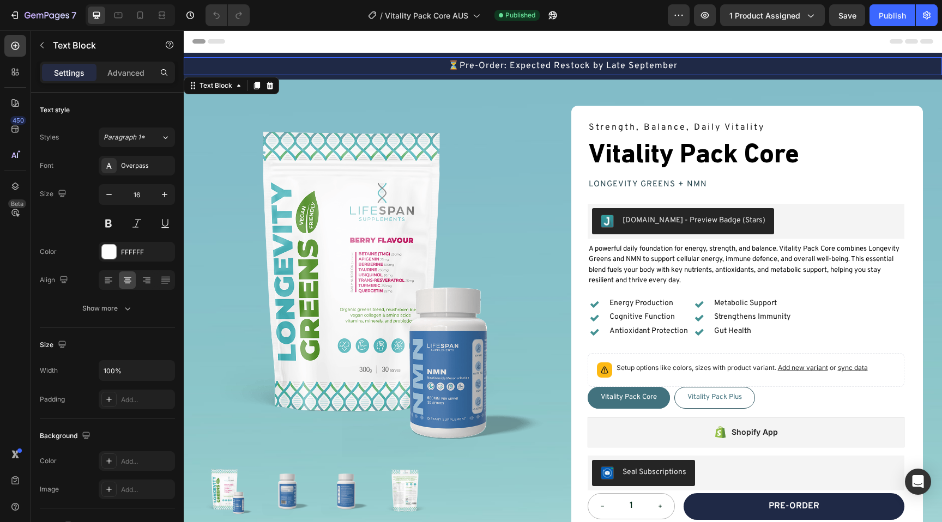
click at [495, 68] on p "⏳Pre-Order: Expected Restock by Late September" at bounding box center [563, 66] width 756 height 16
click at [645, 64] on p "⏳Out of Stock: Expected Restock by Late September" at bounding box center [563, 66] width 756 height 16
click at [895, 6] on button "Publish" at bounding box center [892, 15] width 46 height 22
